Goal: Transaction & Acquisition: Purchase product/service

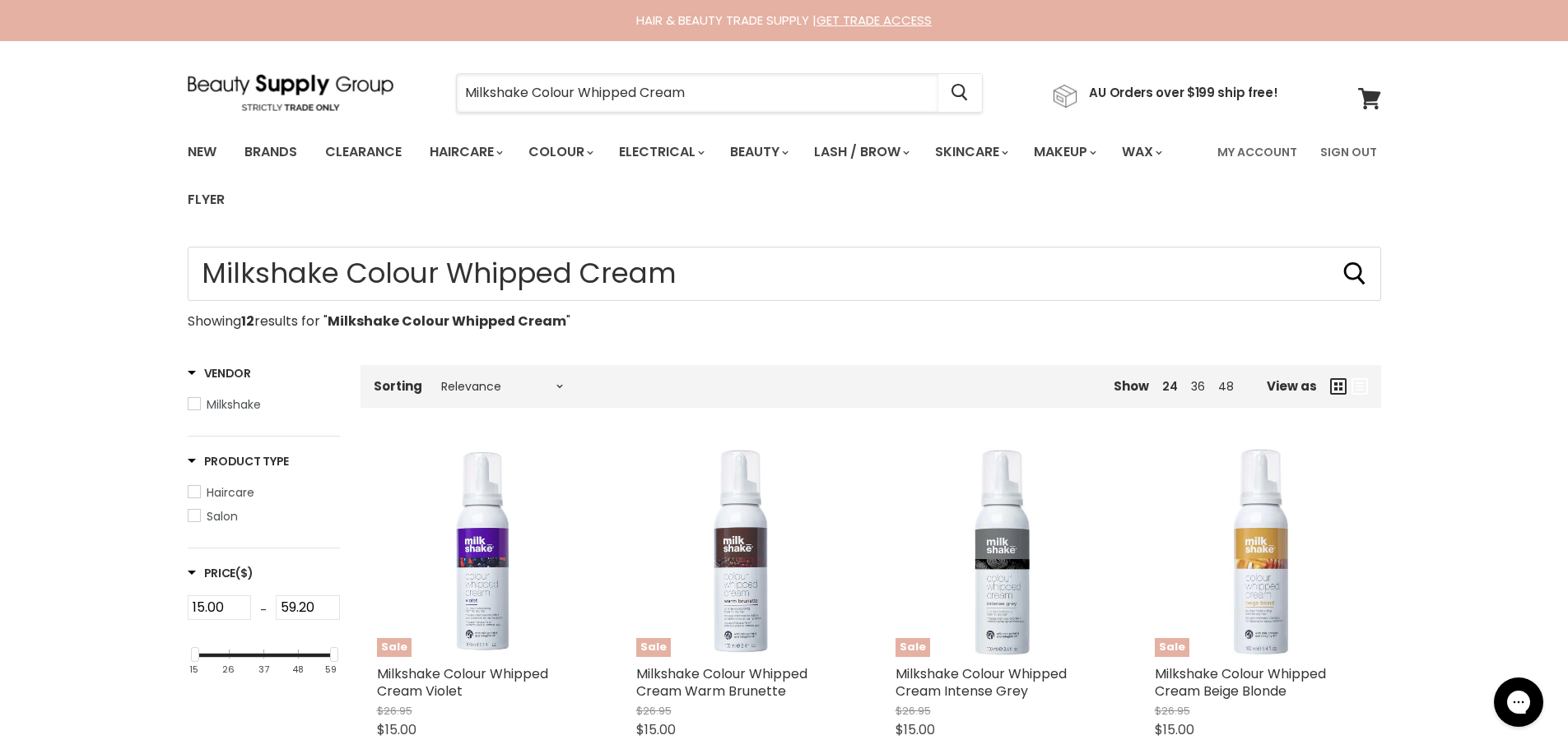
drag, startPoint x: 724, startPoint y: 99, endPoint x: 425, endPoint y: 91, distance: 299.1
click at [425, 91] on div "Milkshake Colour Whipped Cream Cancel" at bounding box center [718, 93] width 610 height 38
paste input "Milkshake Moisture Plus Whipped Cream"
type input "Milkshake Moisture Plus Whipped Cream"
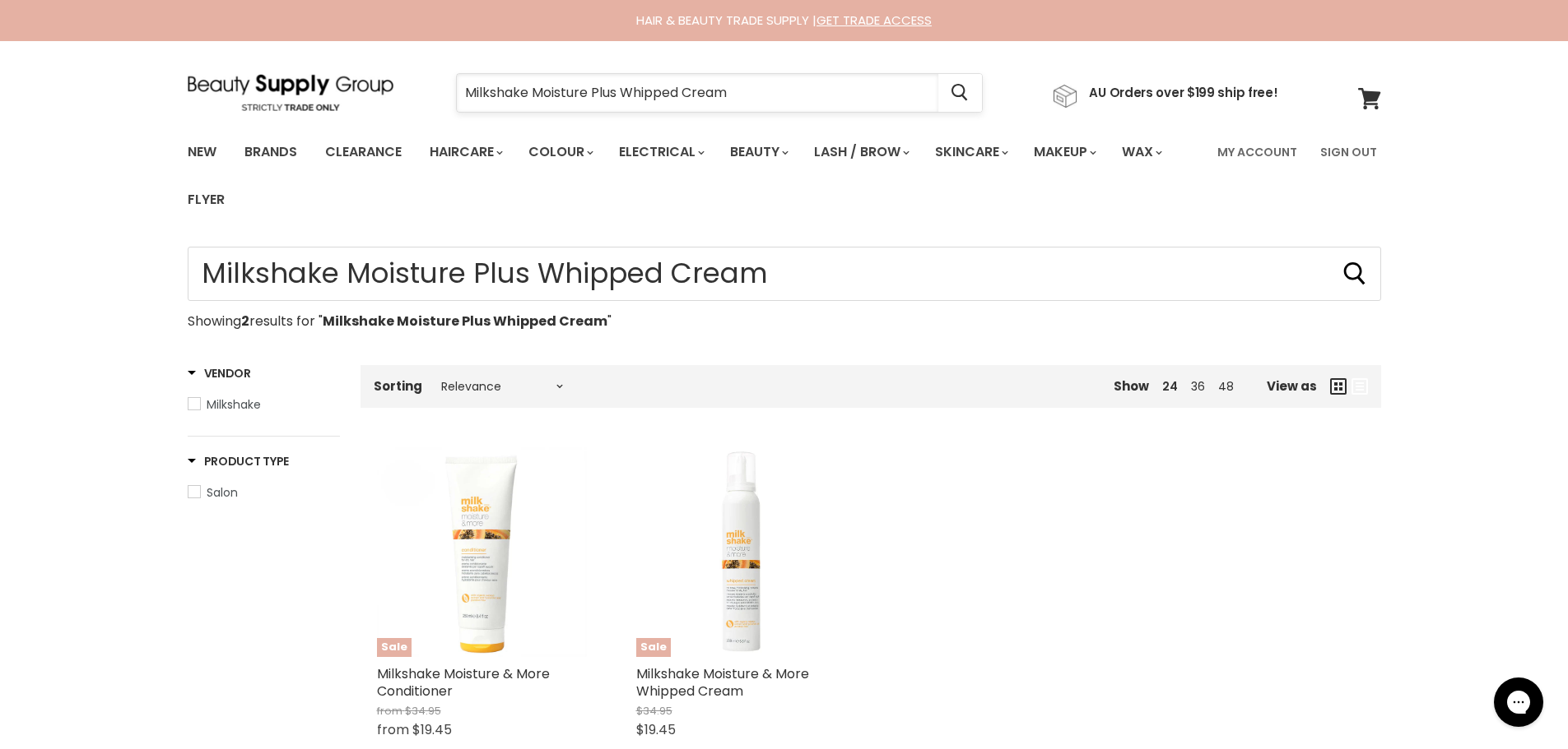
drag, startPoint x: 766, startPoint y: 85, endPoint x: 623, endPoint y: 84, distance: 143.0
click at [623, 84] on input "Milkshake Moisture Plus Whipped Cream" at bounding box center [698, 93] width 482 height 38
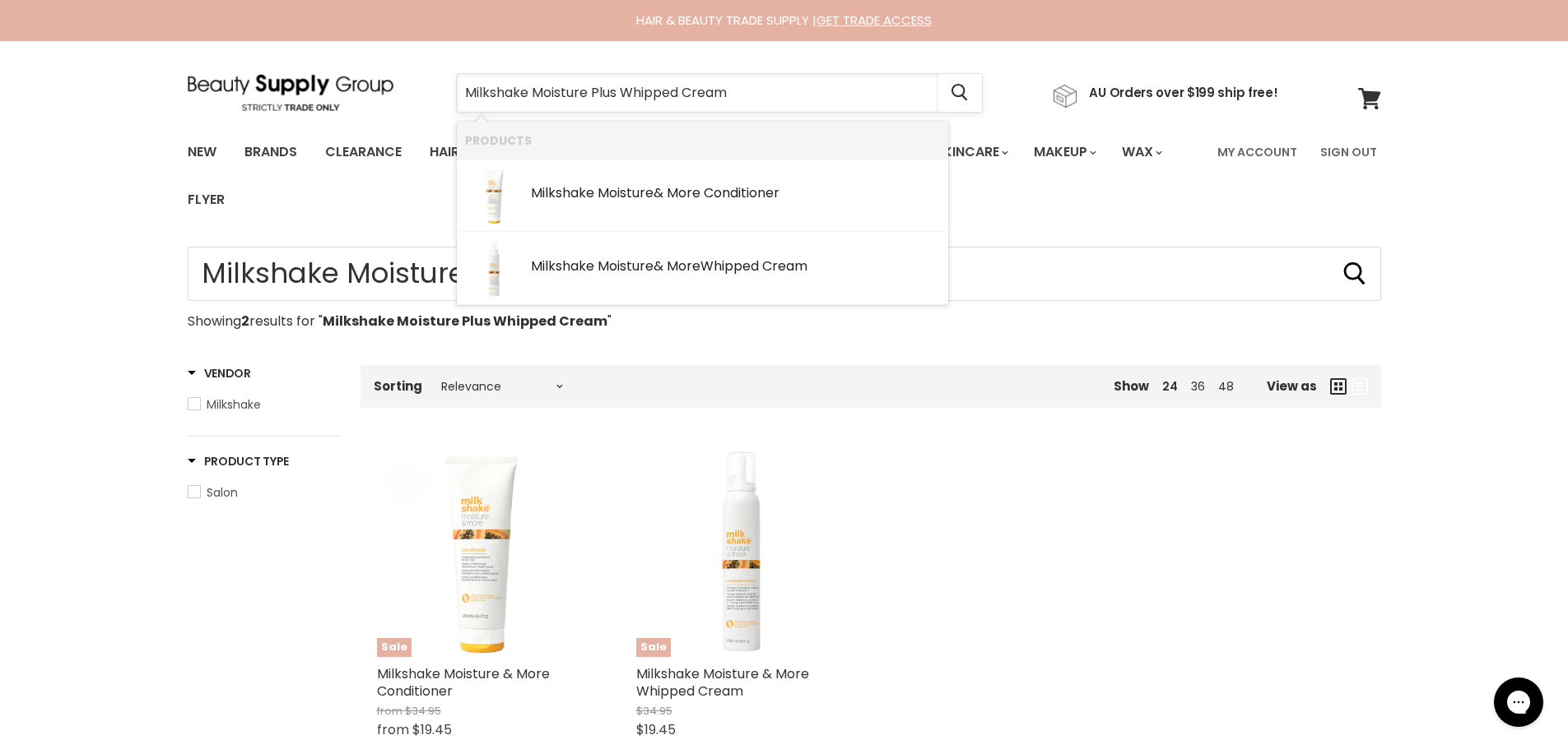
type input "Milkshake Moisture Plus"
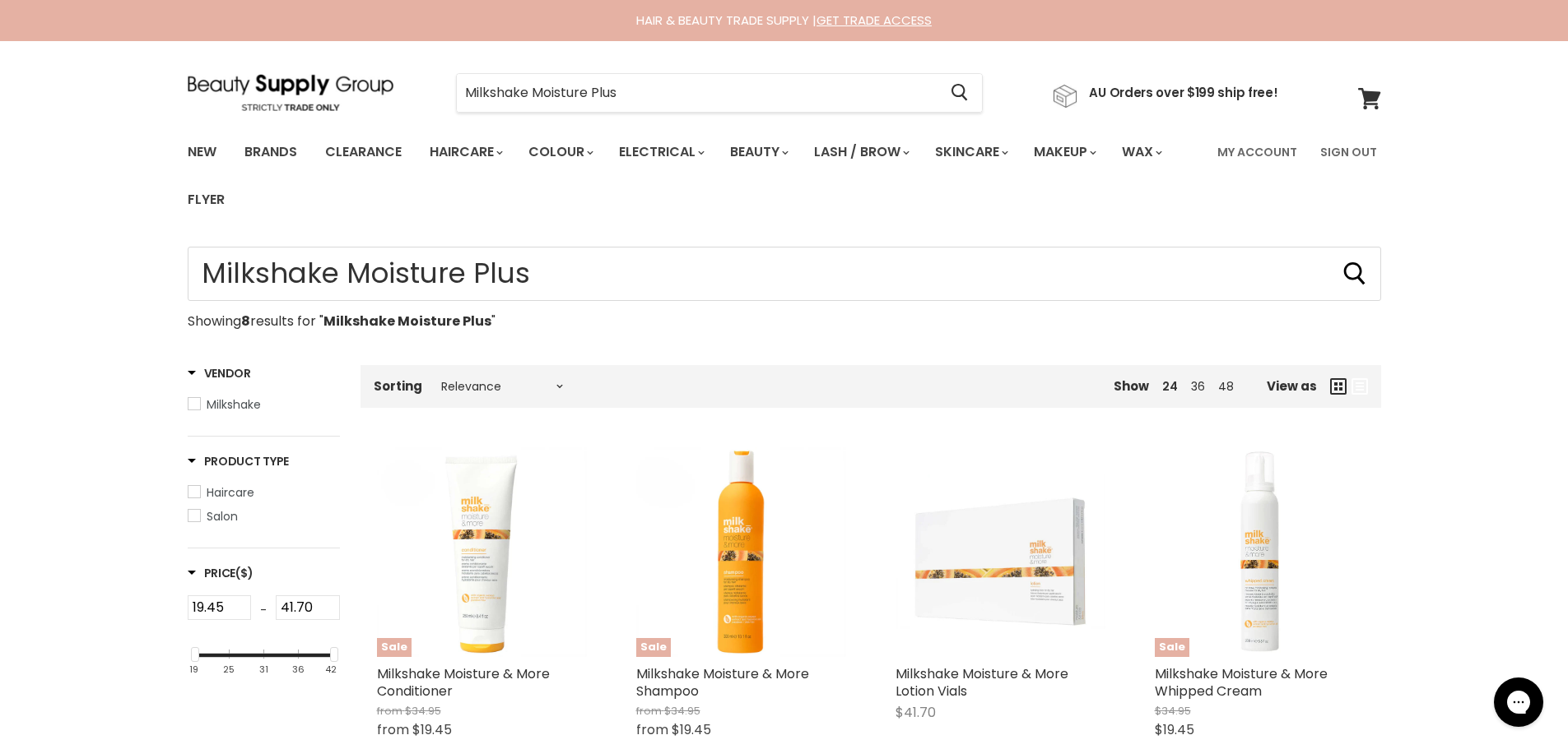
type input "Milkshake Moisture Plus"
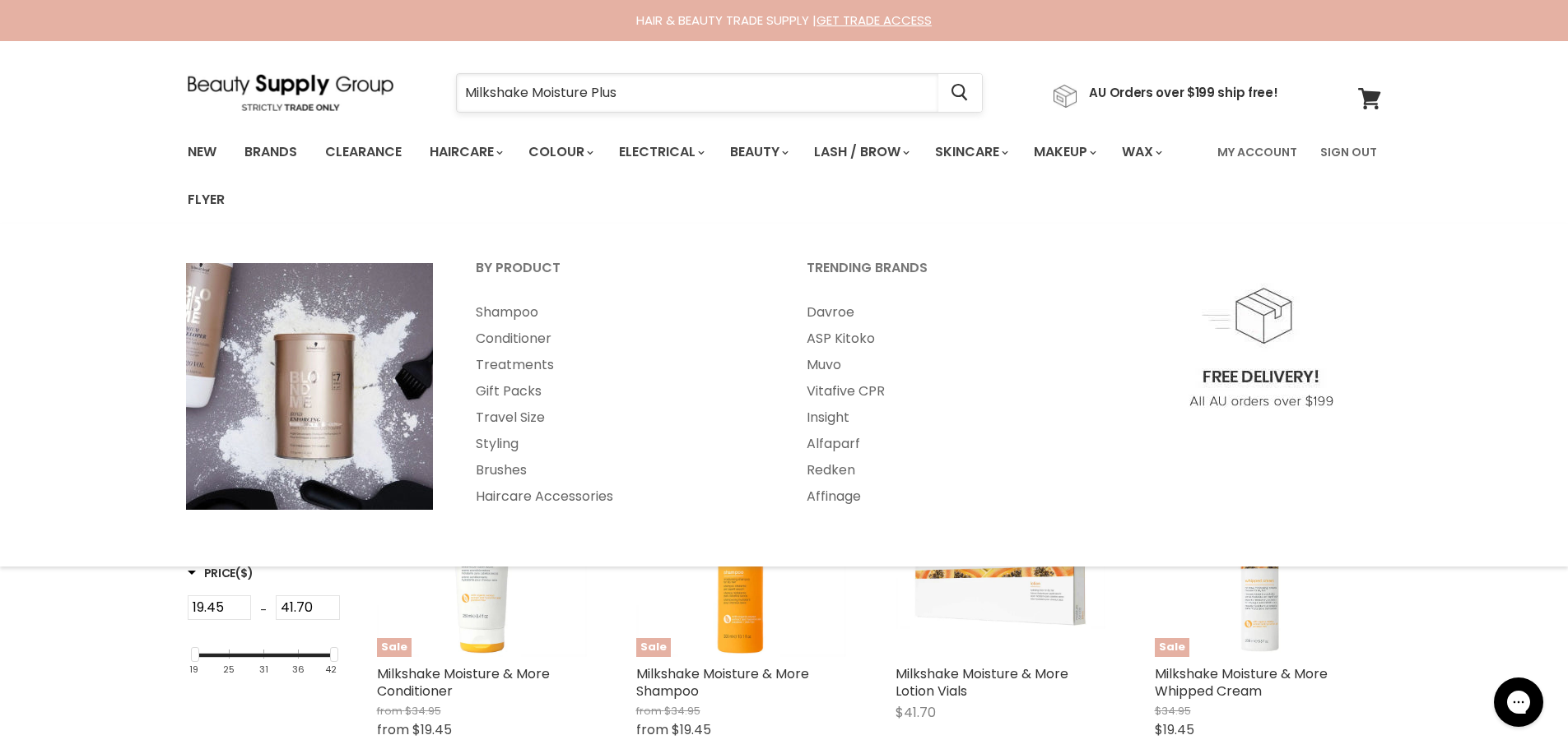
click at [646, 88] on input "Milkshake Moisture Plus" at bounding box center [698, 93] width 482 height 38
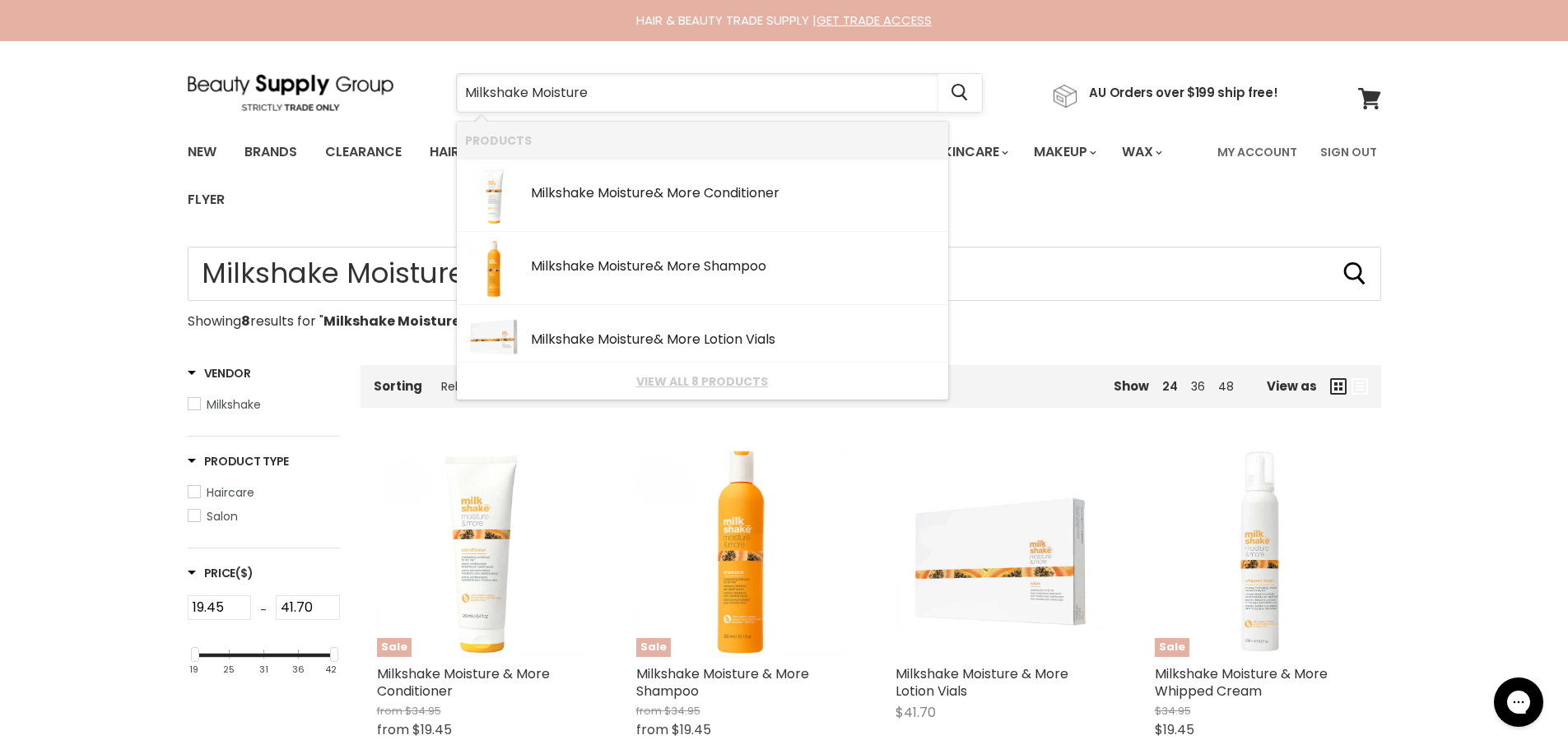
type input "Milkshake Moisture"
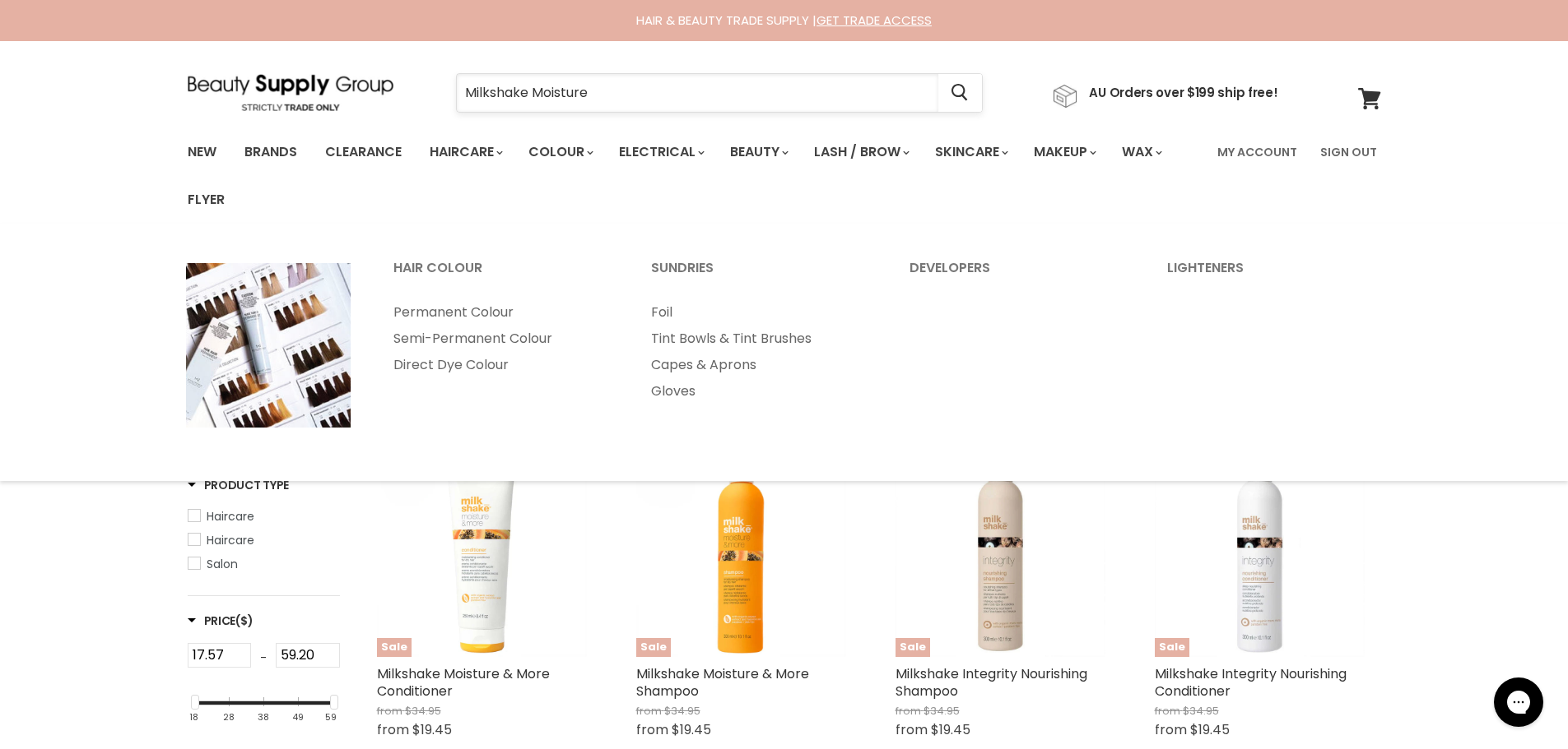
click at [610, 105] on input "Milkshake Moisture" at bounding box center [698, 93] width 482 height 38
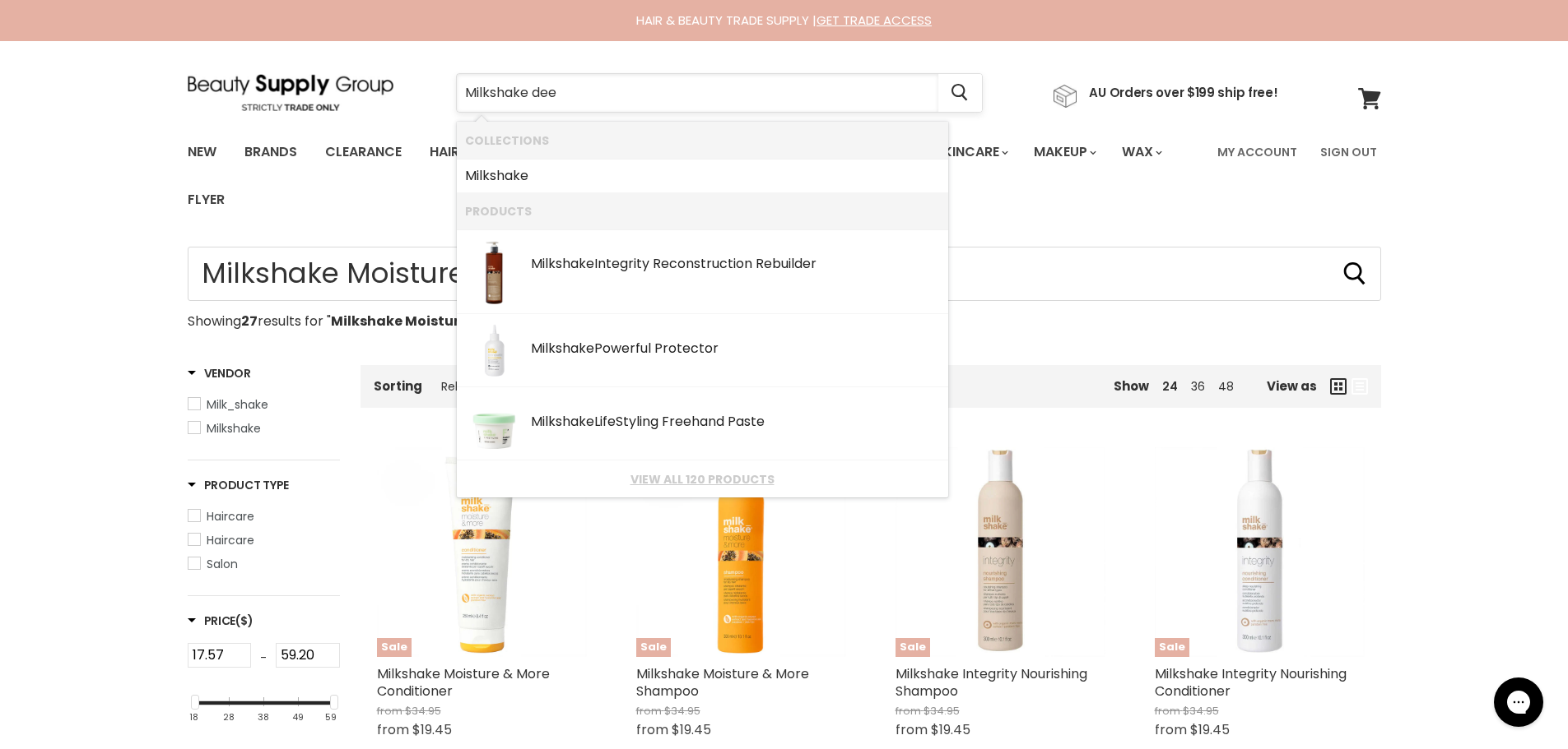
type input "Milkshake deep"
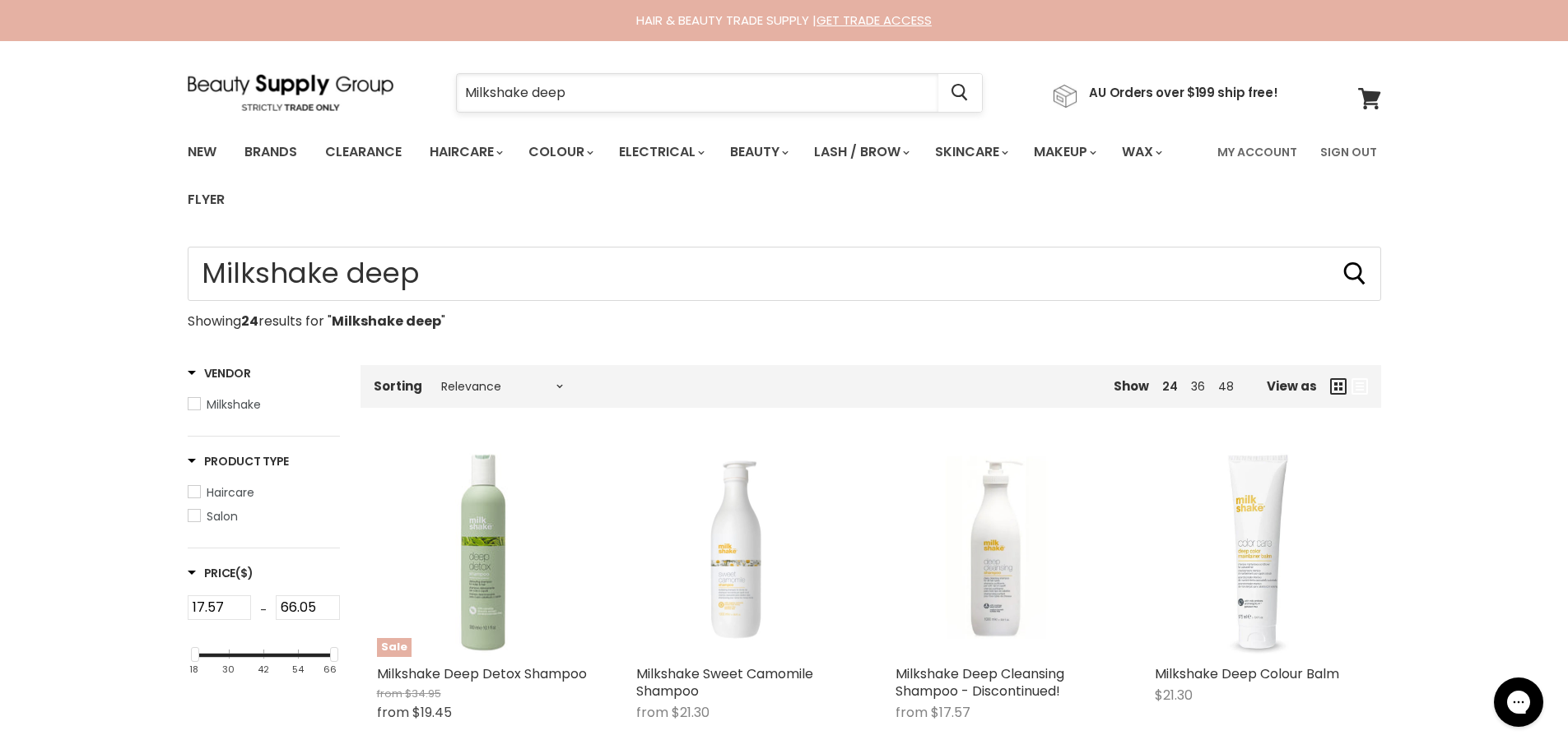
click at [585, 97] on input "Milkshake deep" at bounding box center [698, 93] width 482 height 38
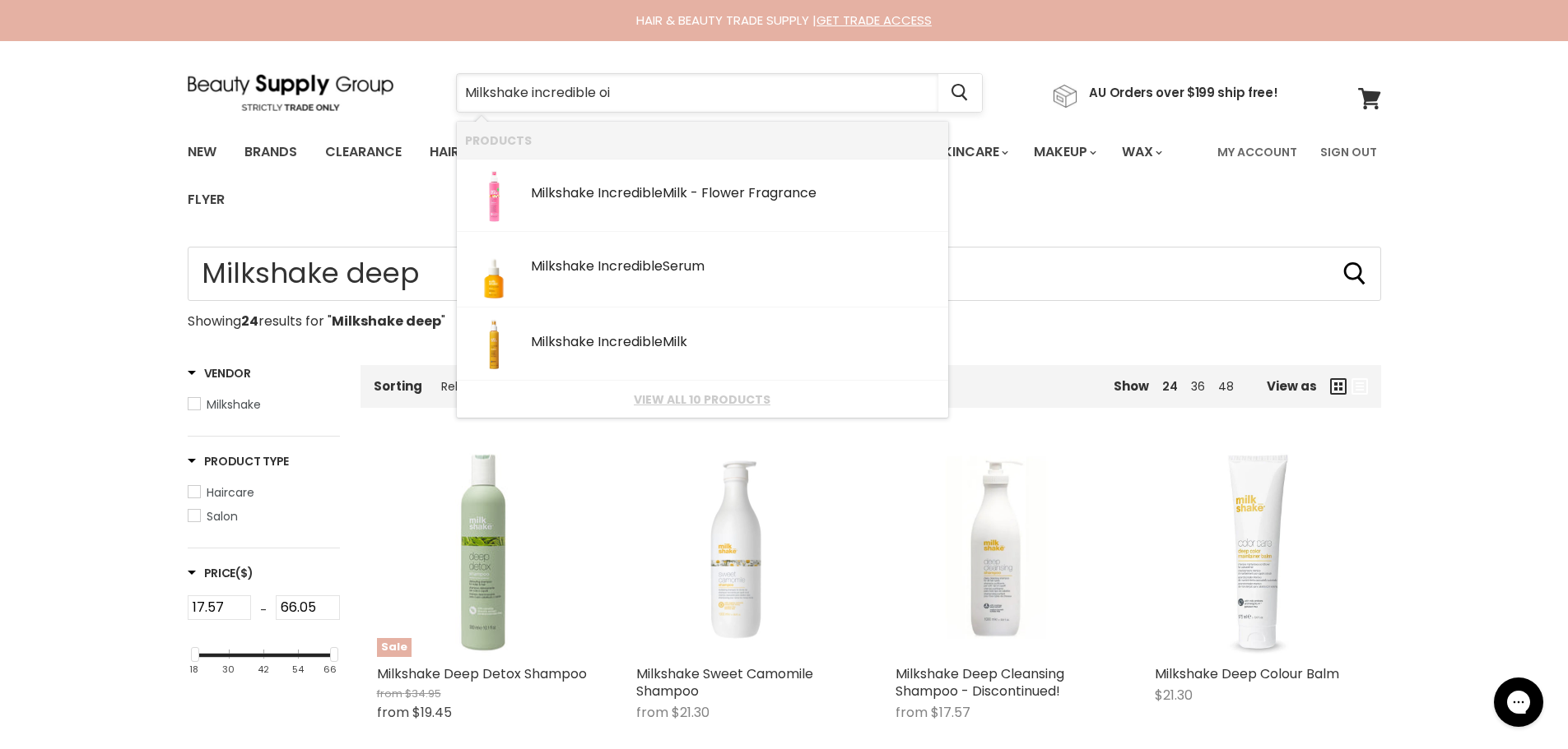
type input "Milkshake incredible oil"
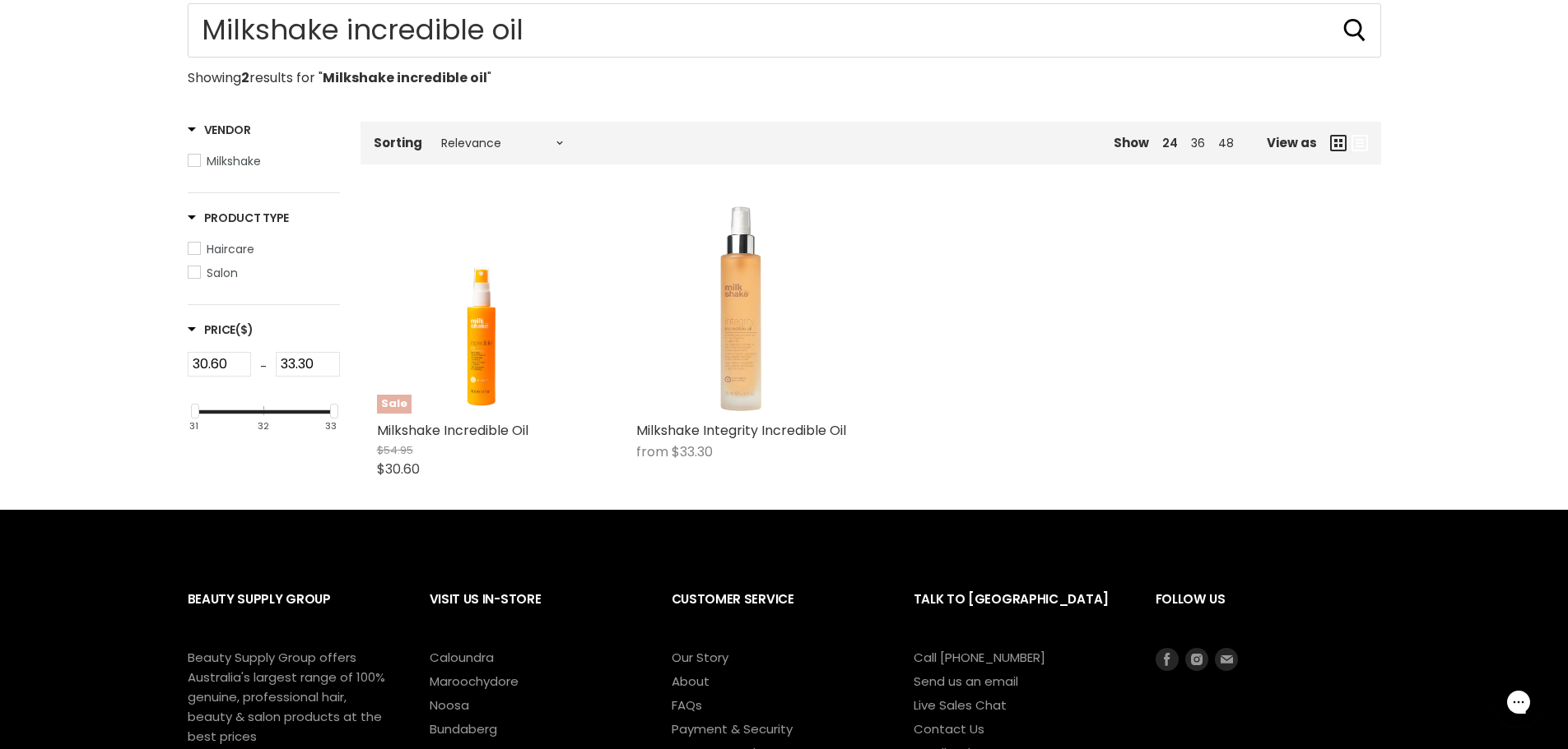
scroll to position [247, 0]
